Goal: Information Seeking & Learning: Learn about a topic

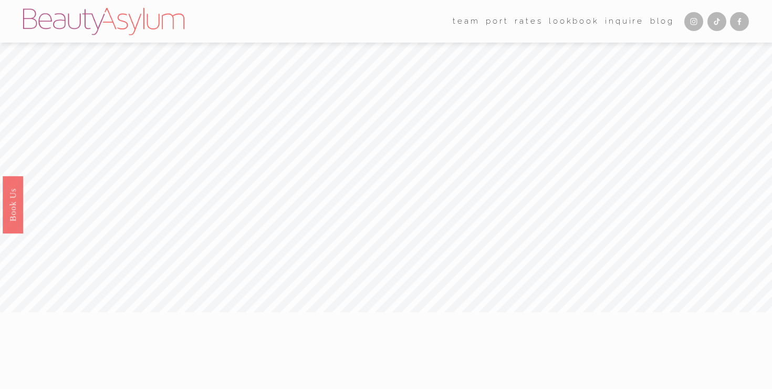
click at [578, 23] on link "Lookbook" at bounding box center [574, 21] width 50 height 16
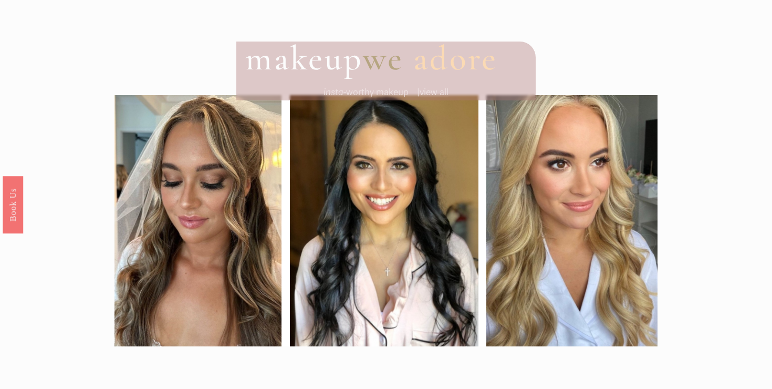
scroll to position [672, 0]
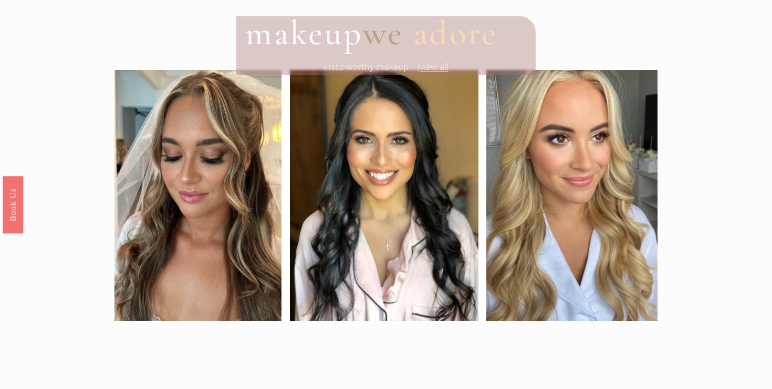
click at [438, 65] on span "view all" at bounding box center [434, 66] width 29 height 11
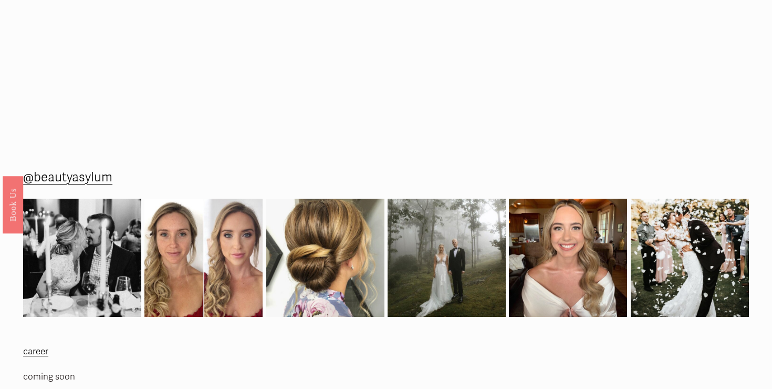
scroll to position [1530, 0]
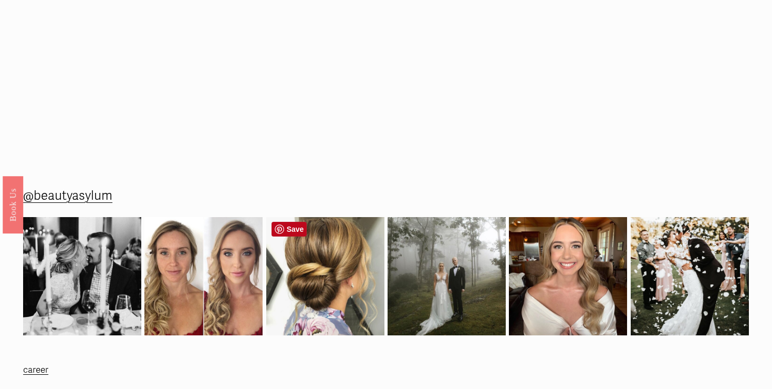
click at [337, 258] on img at bounding box center [325, 276] width 118 height 141
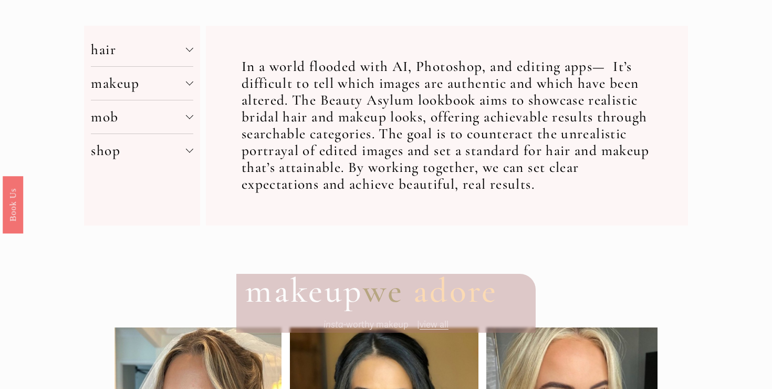
scroll to position [387, 0]
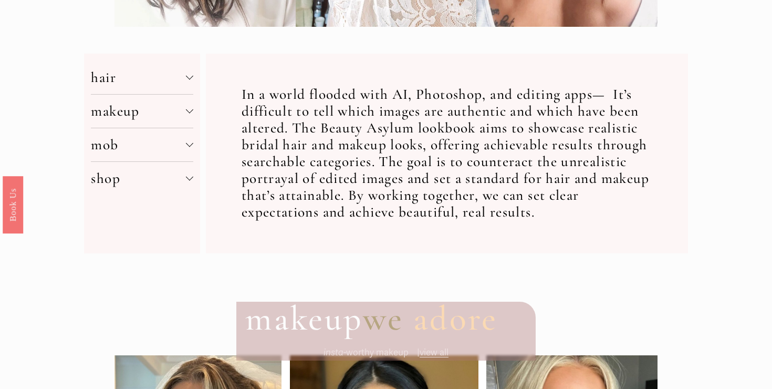
click at [188, 73] on div at bounding box center [189, 75] width 7 height 7
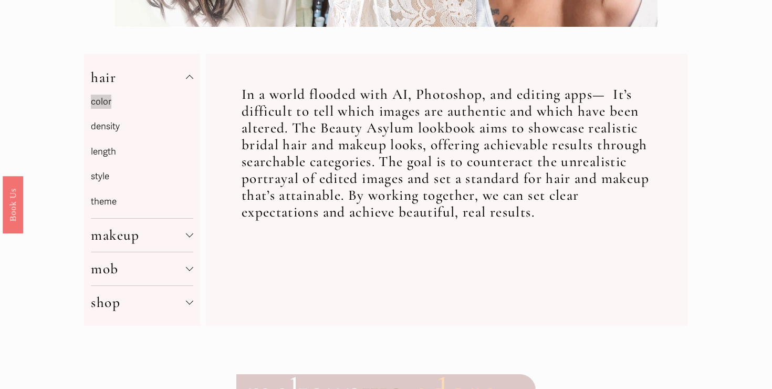
click at [96, 178] on link "style" at bounding box center [100, 176] width 18 height 11
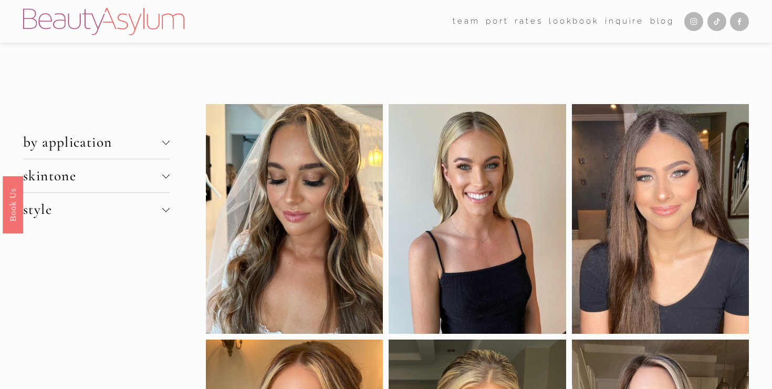
click at [0, 0] on link "Charlotte" at bounding box center [0, 0] width 0 height 0
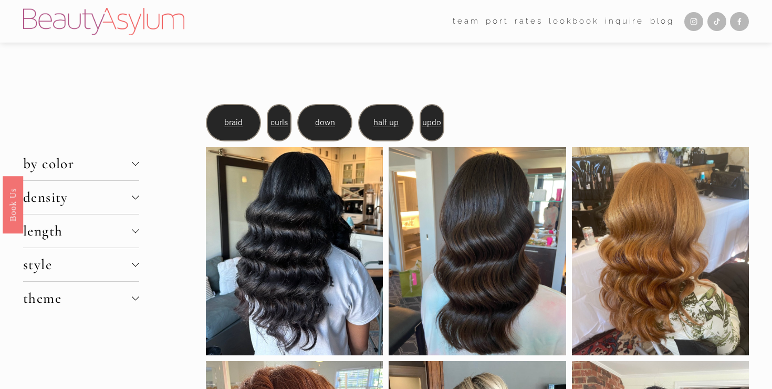
click at [436, 126] on span "updo" at bounding box center [431, 122] width 19 height 9
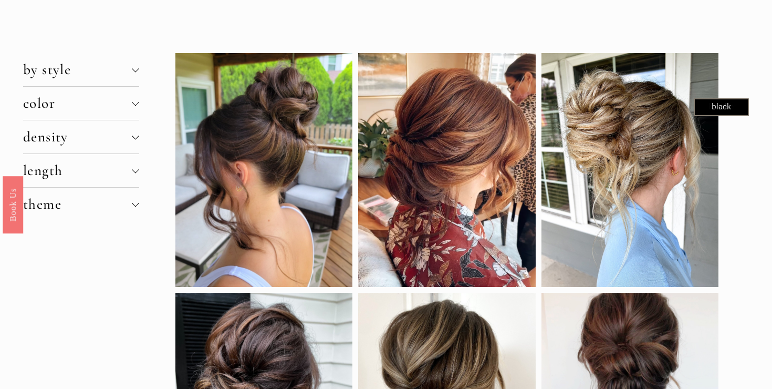
scroll to position [107, 0]
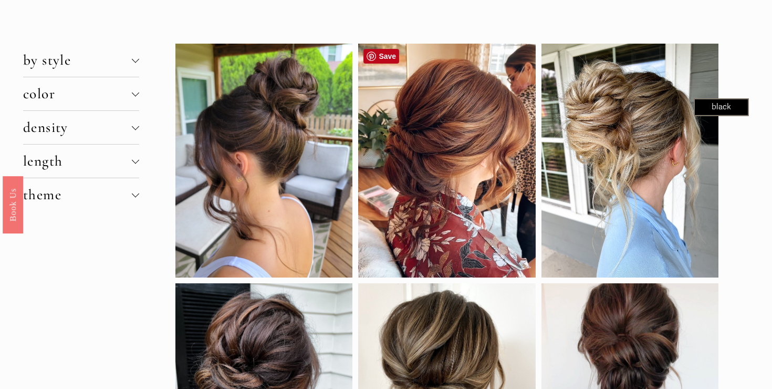
click at [404, 182] on div at bounding box center [446, 160] width 177 height 233
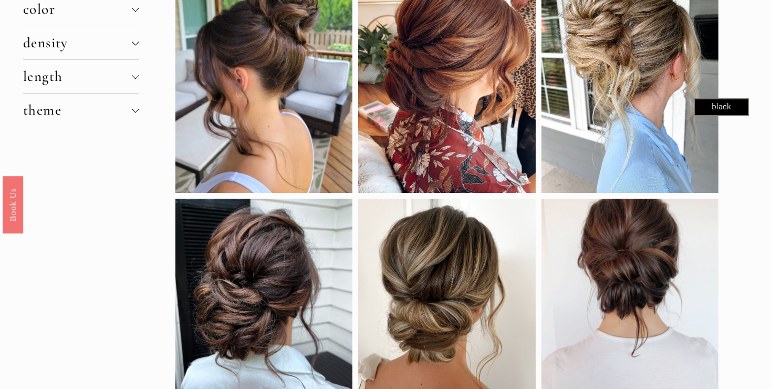
scroll to position [171, 0]
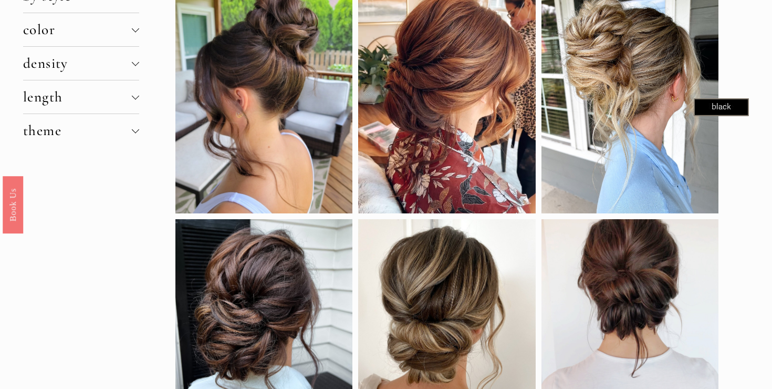
click at [432, 122] on div at bounding box center [446, 96] width 177 height 233
click at [455, 148] on div at bounding box center [446, 96] width 177 height 233
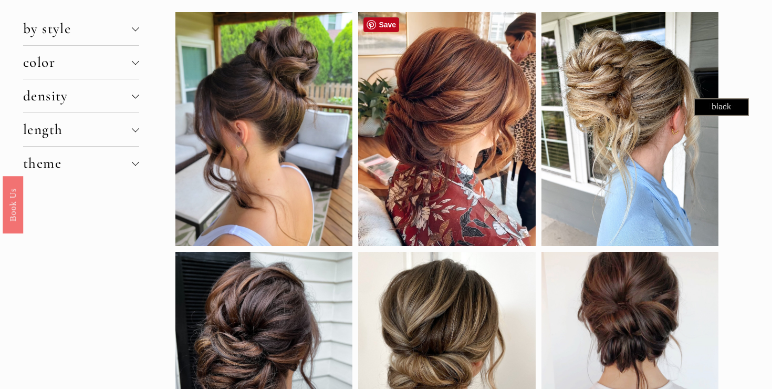
scroll to position [98, 0]
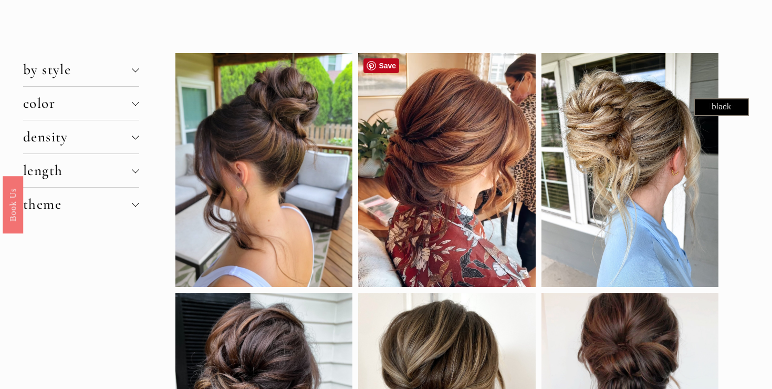
click at [460, 151] on div at bounding box center [446, 169] width 177 height 233
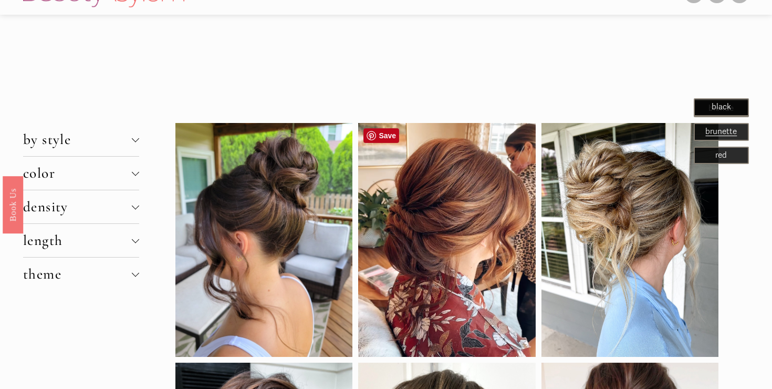
scroll to position [0, 0]
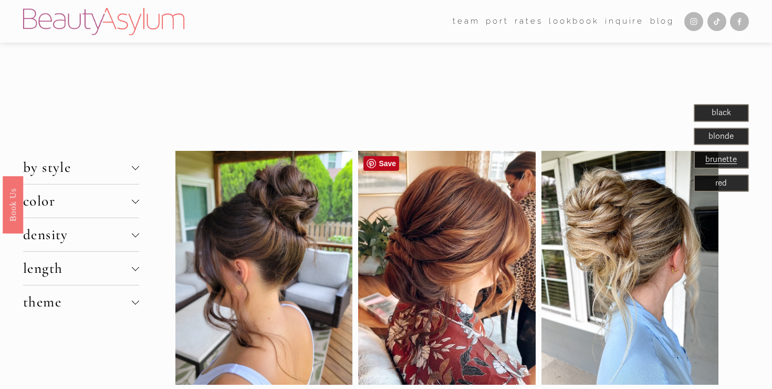
click at [448, 214] on div at bounding box center [446, 267] width 177 height 233
click at [448, 231] on div at bounding box center [446, 267] width 177 height 233
click at [450, 235] on div at bounding box center [446, 267] width 177 height 233
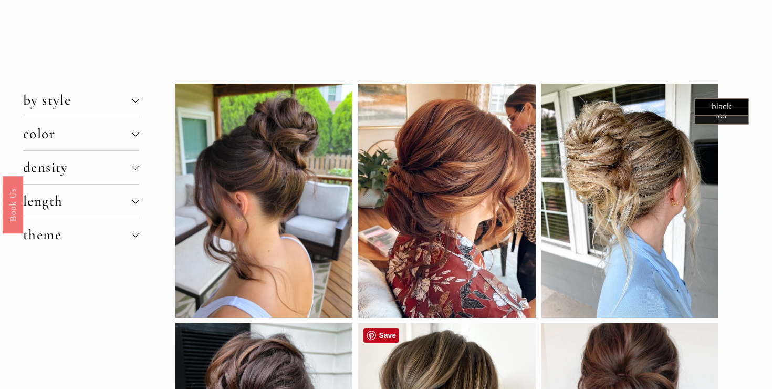
scroll to position [59, 0]
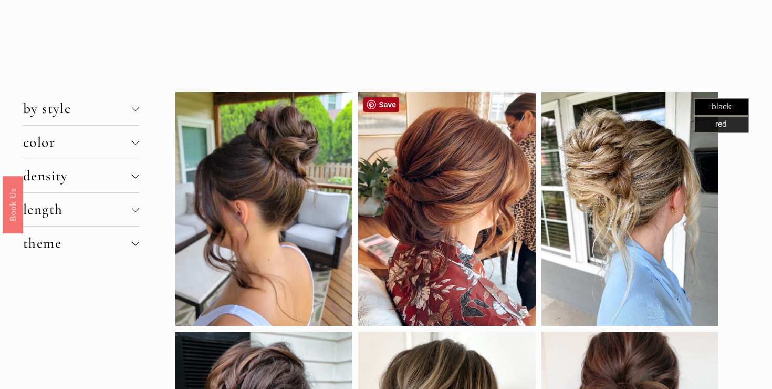
click at [377, 104] on link "Save" at bounding box center [382, 104] width 36 height 15
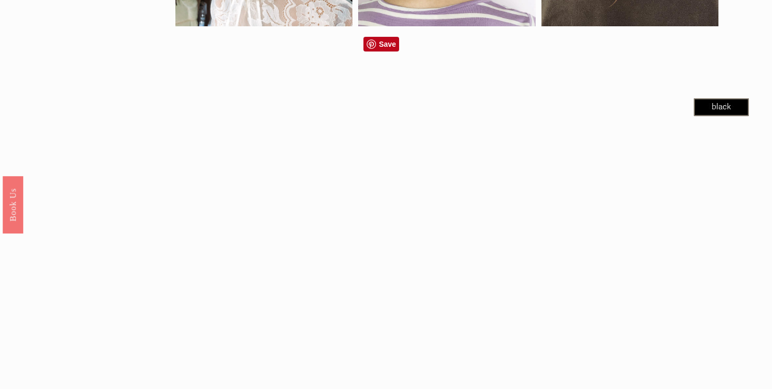
scroll to position [788, 0]
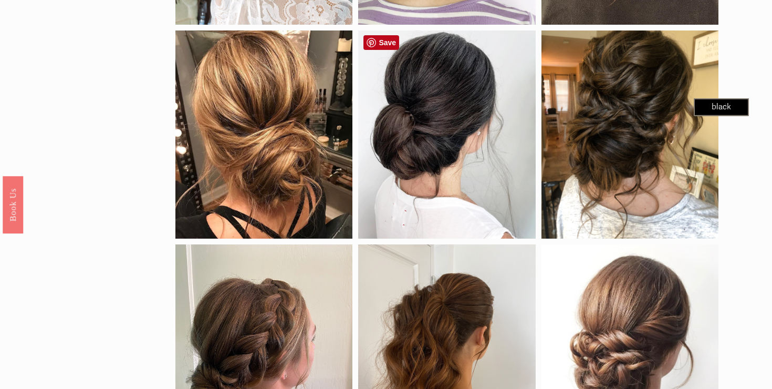
click at [417, 129] on div at bounding box center [446, 134] width 177 height 208
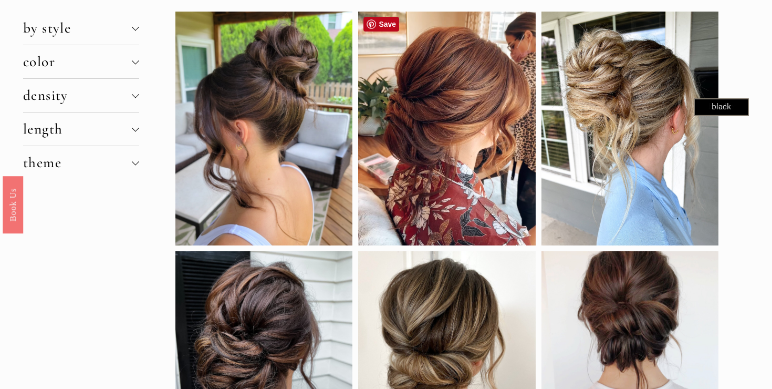
scroll to position [0, 0]
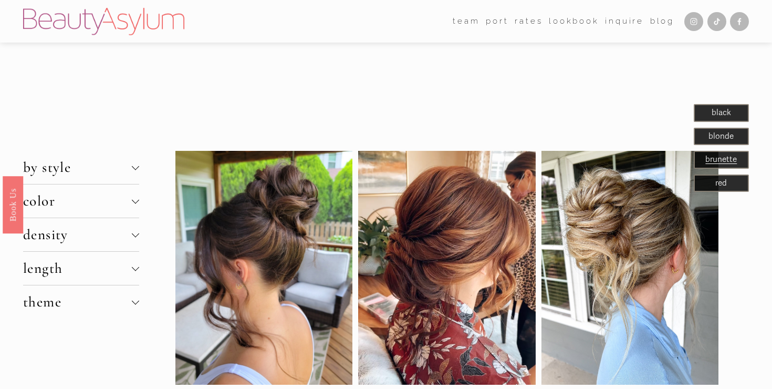
click at [0, 0] on link "Charlotte" at bounding box center [0, 0] width 0 height 0
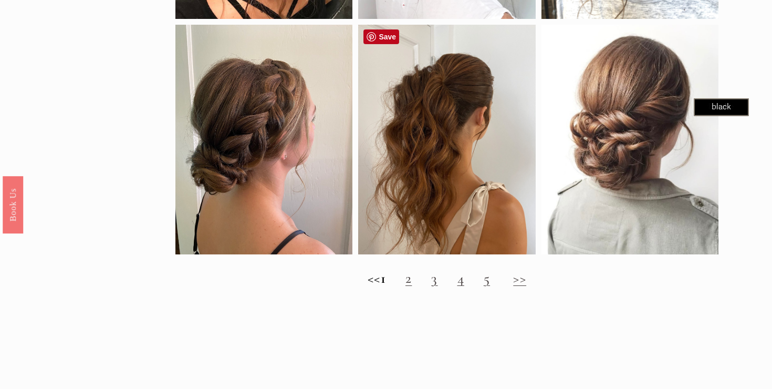
scroll to position [1006, 0]
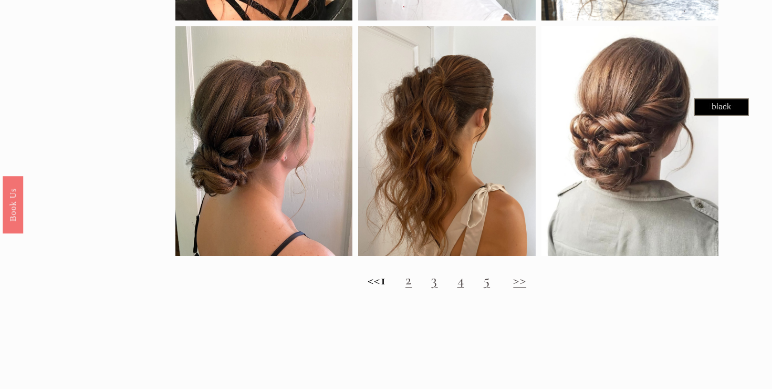
click at [423, 284] on h2 "<< 1 2 3 4 5 >>" at bounding box center [446, 280] width 543 height 17
click at [412, 283] on link "2" at bounding box center [409, 279] width 6 height 17
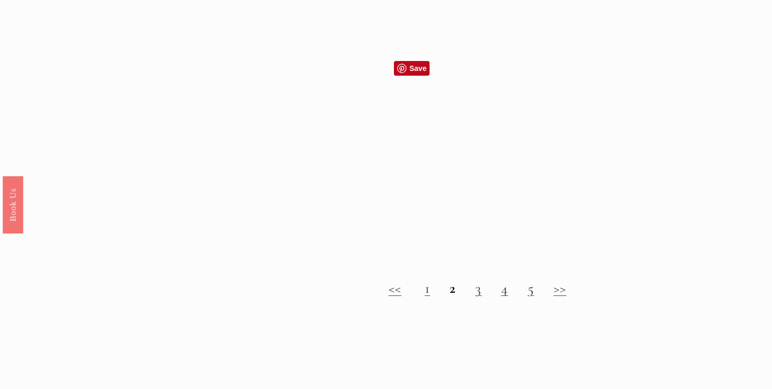
scroll to position [947, 0]
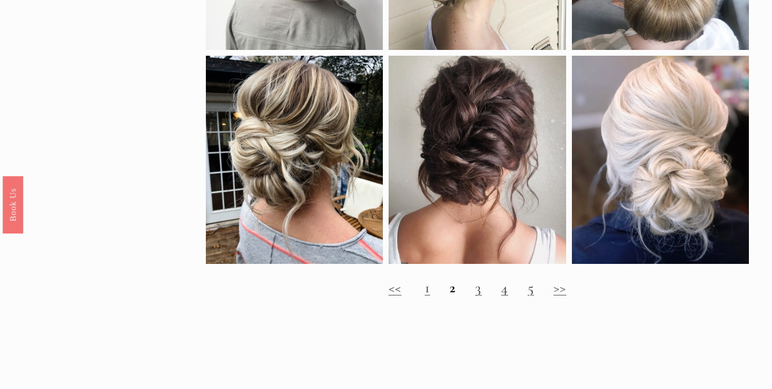
click at [485, 291] on h2 "<< 1 2 3 4 5 >>" at bounding box center [477, 287] width 543 height 17
click at [480, 290] on link "3" at bounding box center [478, 287] width 6 height 17
